Goal: Obtain resource: Download file/media

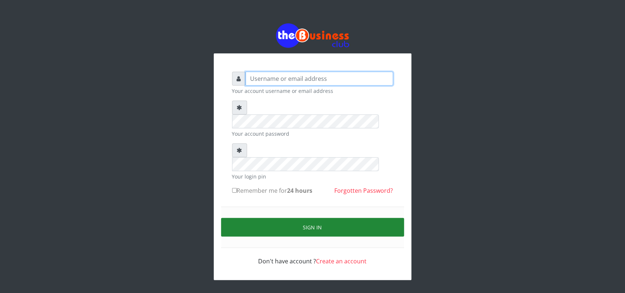
type input "uwa"
click at [313, 218] on button "Sign in" at bounding box center [312, 227] width 183 height 19
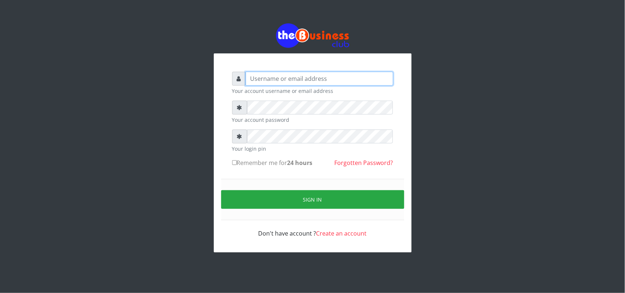
type input "uwa"
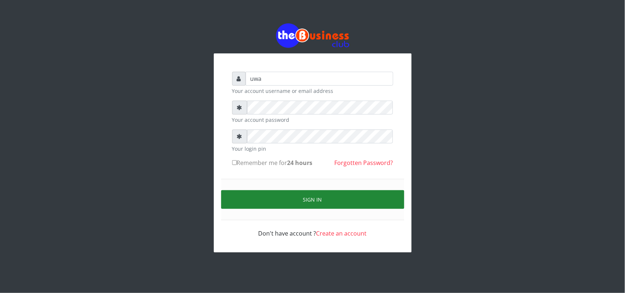
click at [310, 200] on button "Sign in" at bounding box center [312, 199] width 183 height 19
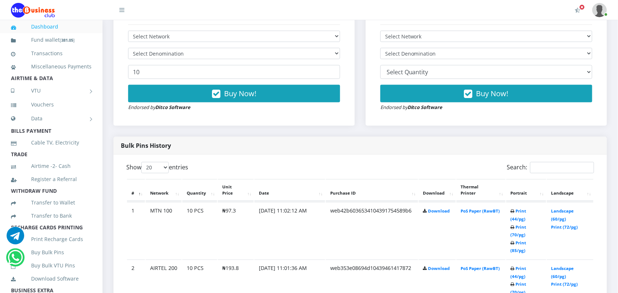
scroll to position [293, 0]
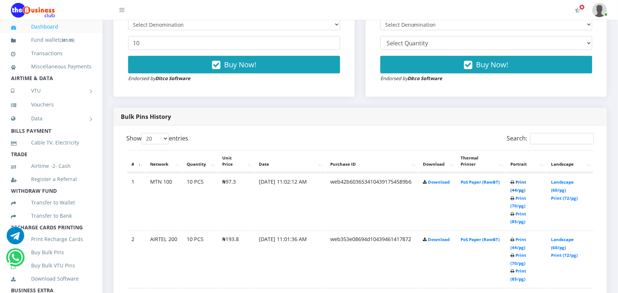
click at [515, 182] on link "Print (44/pg)" at bounding box center [519, 187] width 16 height 14
click at [518, 237] on link "Print (44/pg)" at bounding box center [519, 244] width 16 height 14
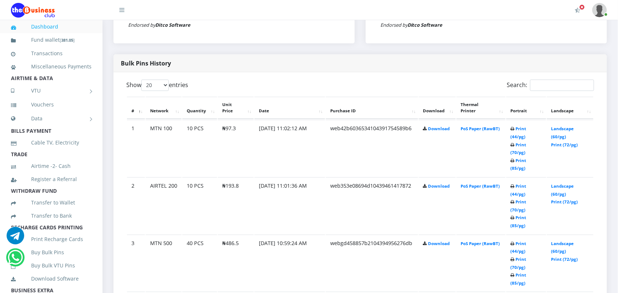
scroll to position [348, 0]
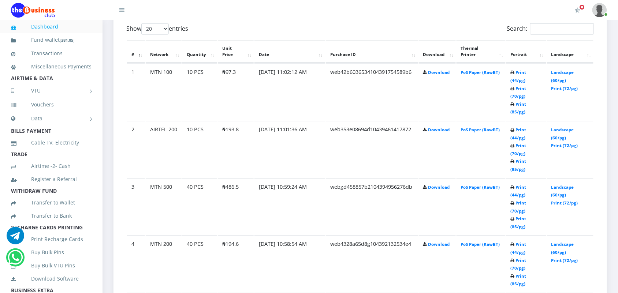
scroll to position [421, 0]
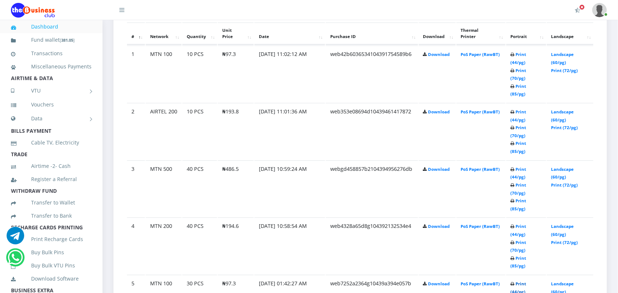
click at [518, 281] on link "Print (44/pg)" at bounding box center [519, 288] width 16 height 14
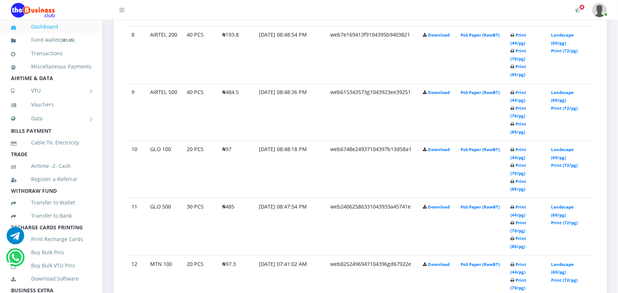
scroll to position [860, 0]
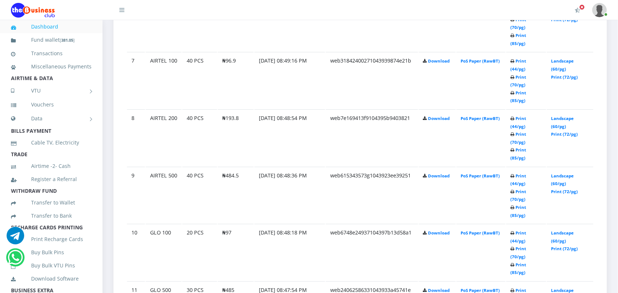
scroll to position [738, 0]
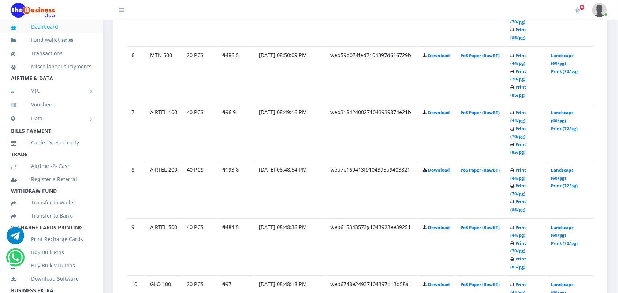
scroll to position [738, 0]
